Goal: Find specific page/section

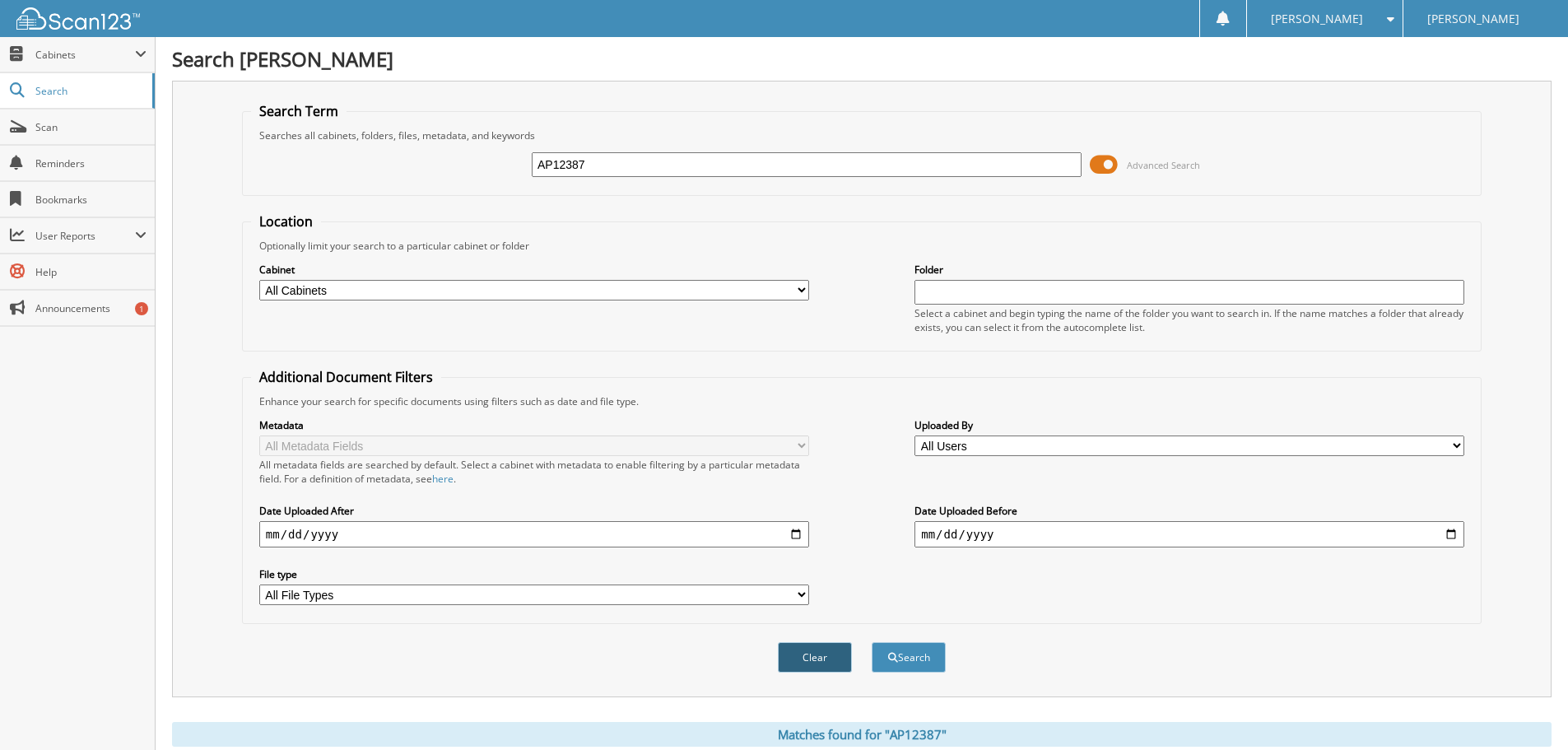
click at [819, 666] on button "Clear" at bounding box center [815, 657] width 74 height 31
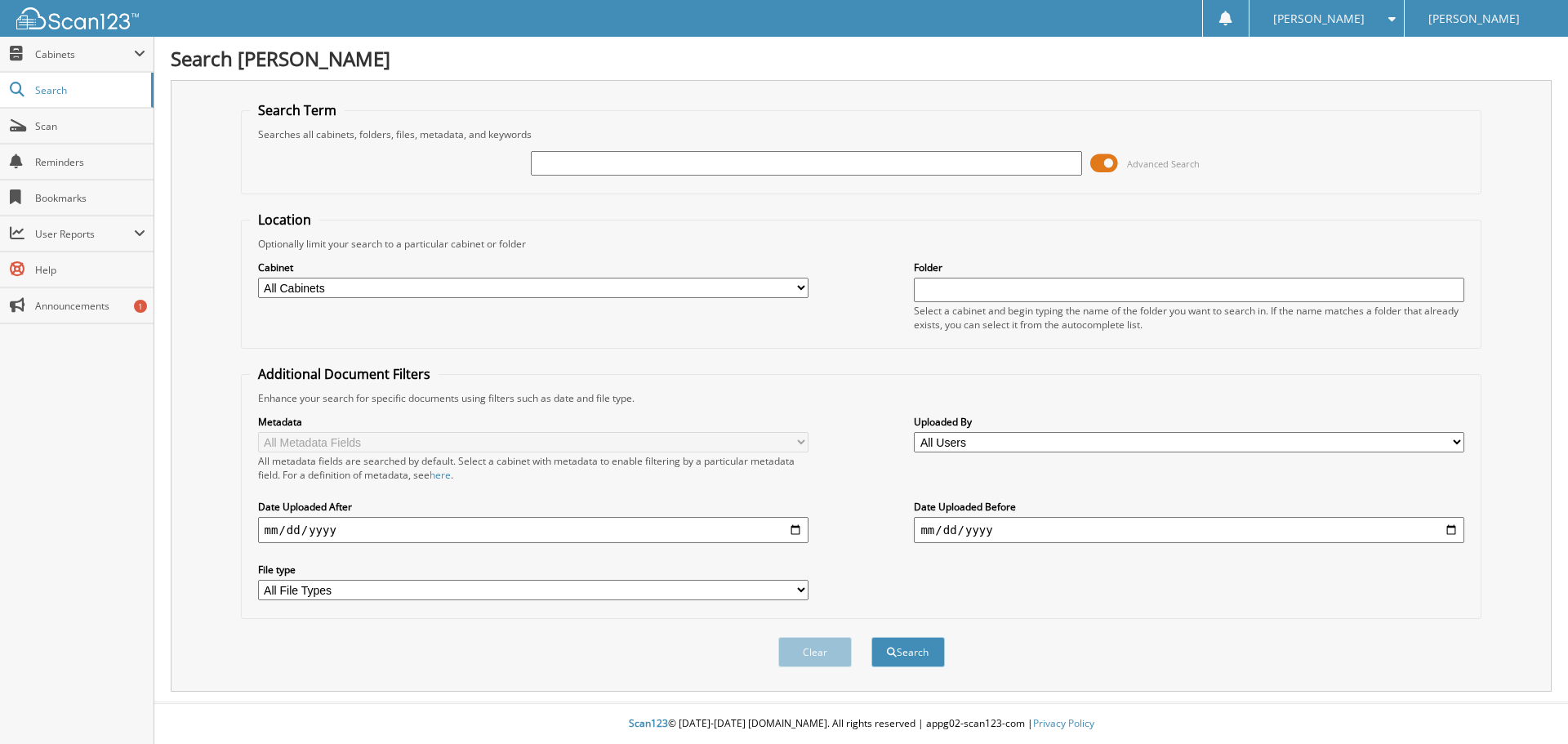
click at [642, 169] on input "text" at bounding box center [806, 164] width 550 height 24
type input "T63119"
click at [897, 648] on button "Search" at bounding box center [908, 651] width 74 height 30
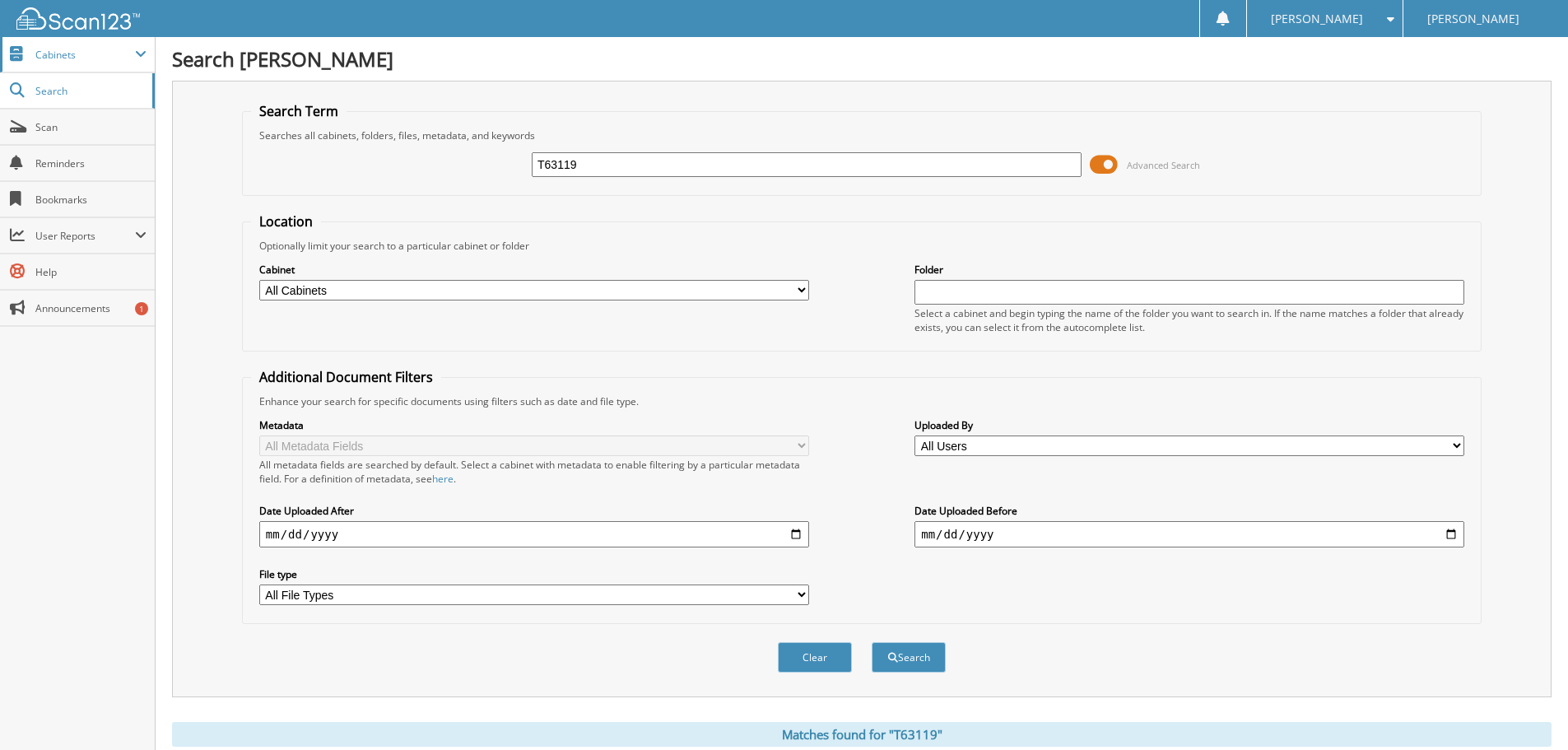
click at [85, 60] on span "Cabinets" at bounding box center [85, 55] width 99 height 14
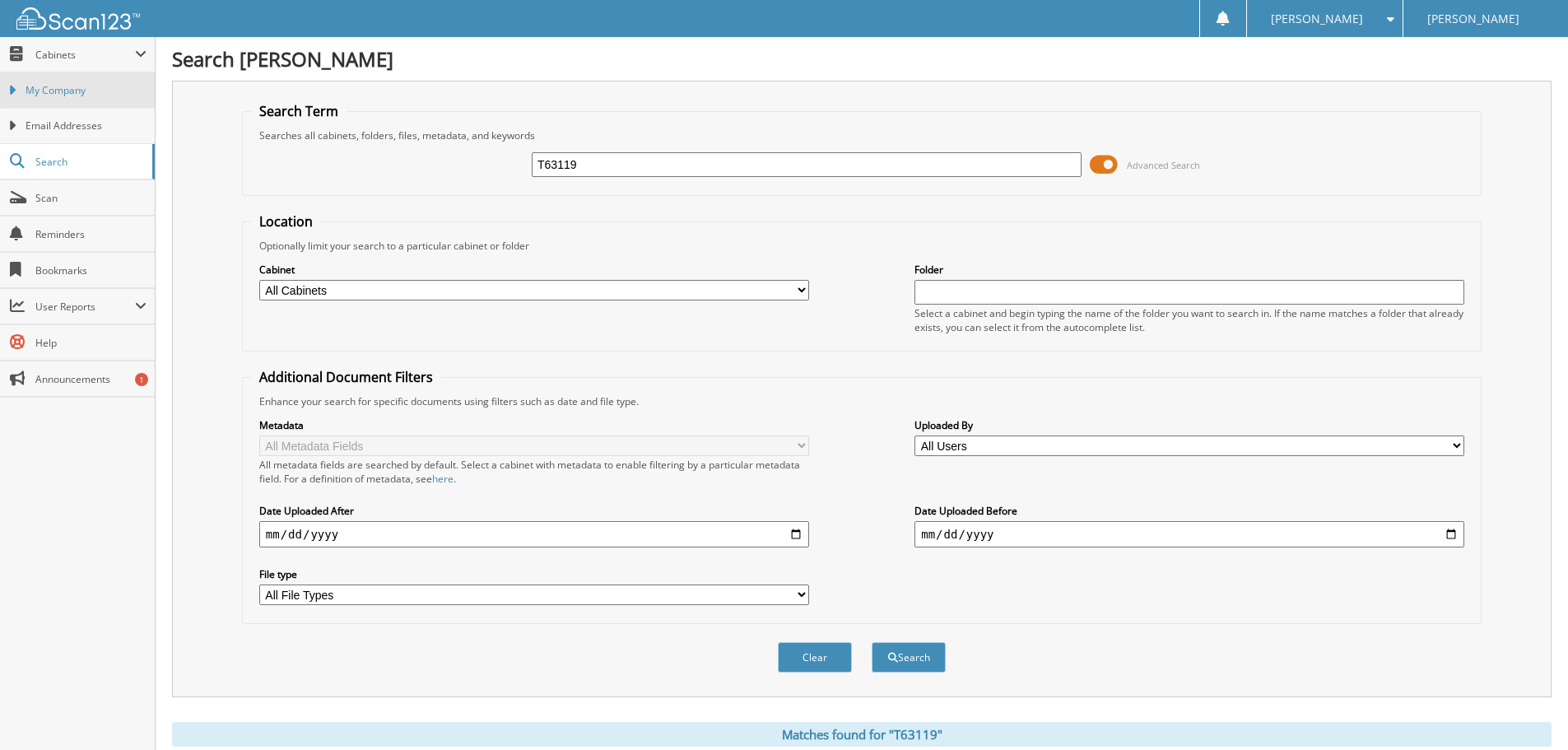
click at [104, 95] on span "My Company" at bounding box center [85, 90] width 121 height 15
